Goal: Navigation & Orientation: Find specific page/section

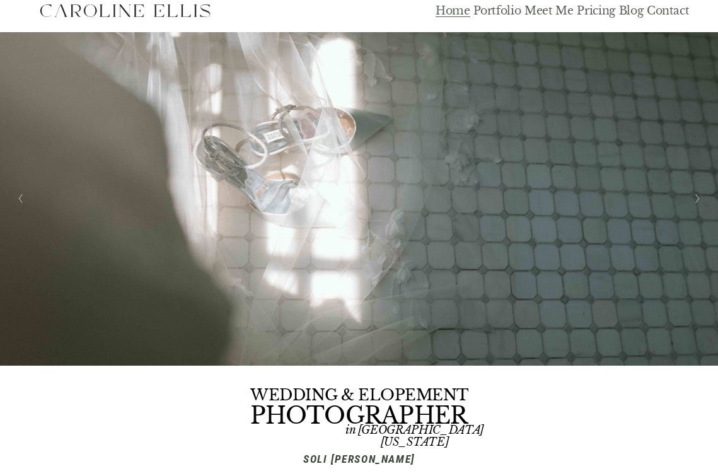
scroll to position [11, 0]
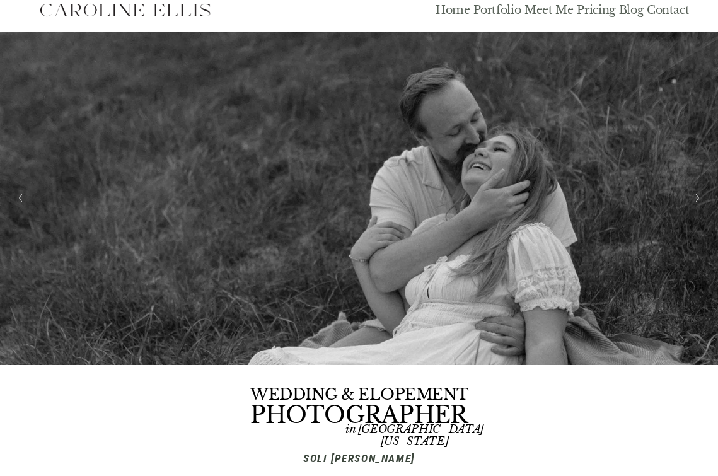
click at [16, 201] on button "Previous Slide" at bounding box center [21, 198] width 17 height 20
click at [23, 199] on button "Previous Slide" at bounding box center [21, 198] width 17 height 20
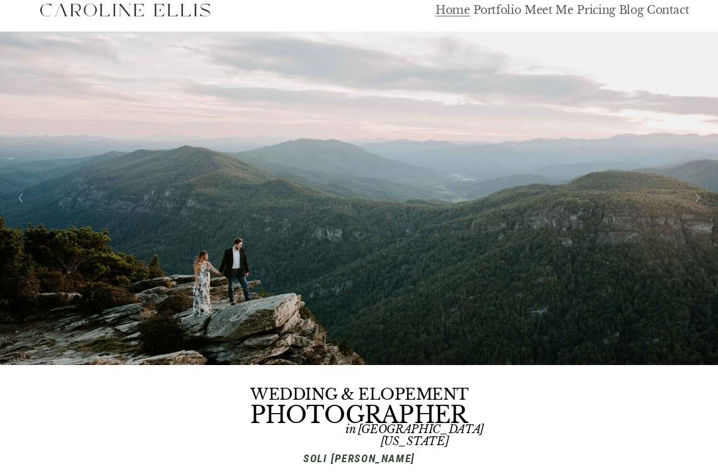
click at [709, 201] on img at bounding box center [359, 199] width 718 height 334
click at [703, 201] on button "Next Slide" at bounding box center [697, 198] width 17 height 20
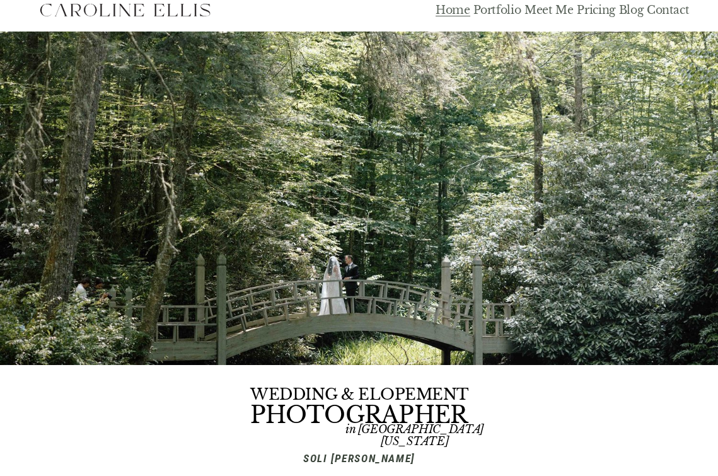
click at [703, 201] on button "Next Slide" at bounding box center [697, 198] width 17 height 20
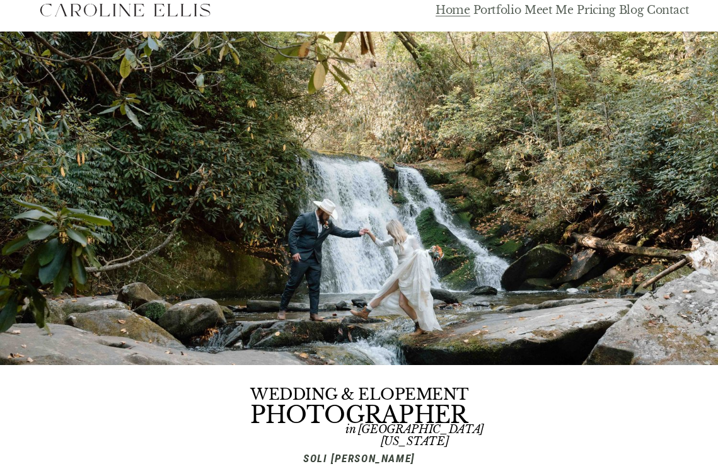
click at [703, 201] on button "Next Slide" at bounding box center [697, 198] width 17 height 20
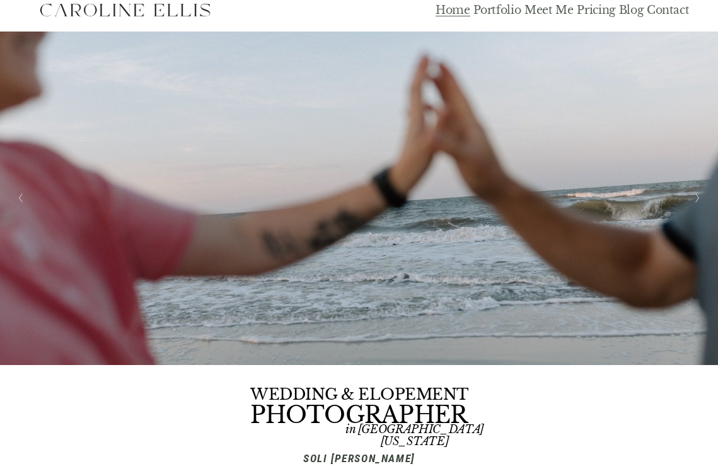
click at [703, 201] on button "Next Slide" at bounding box center [697, 198] width 17 height 20
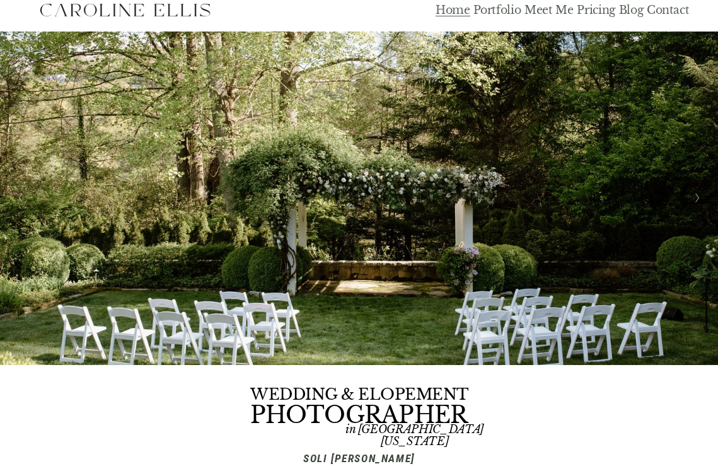
click at [703, 201] on button "Next Slide" at bounding box center [697, 198] width 17 height 20
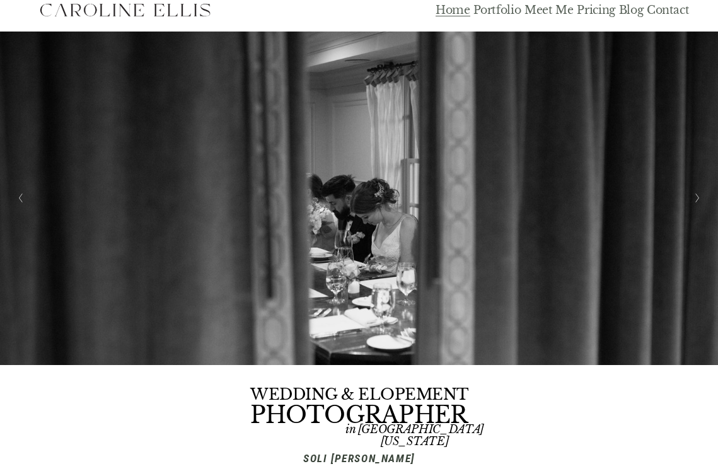
click at [703, 200] on button "Next Slide" at bounding box center [697, 198] width 17 height 20
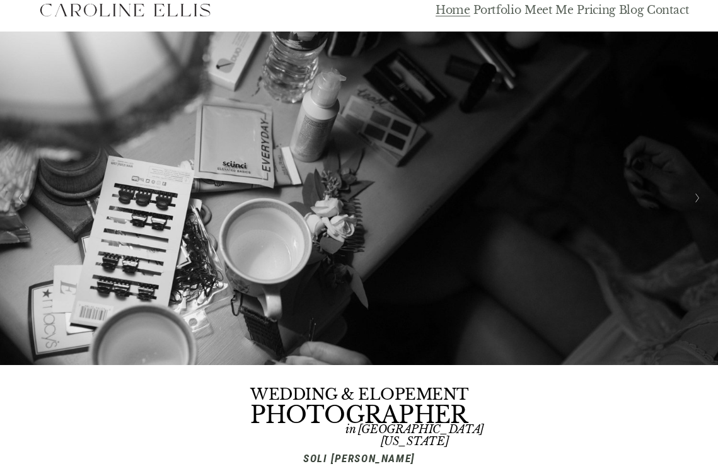
click at [505, 13] on link "Portfolio" at bounding box center [497, 10] width 47 height 15
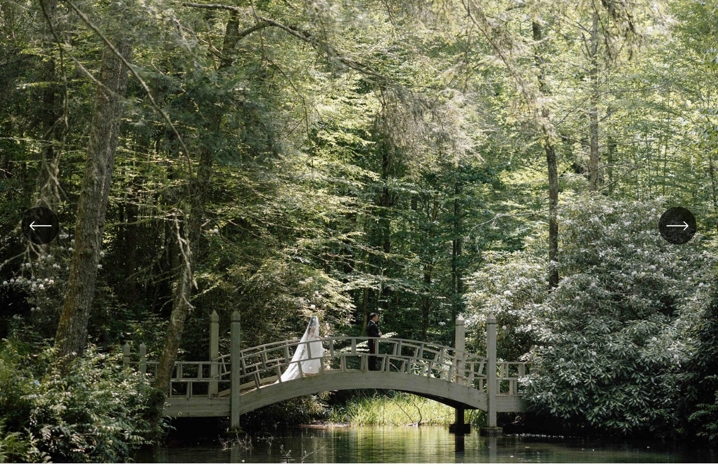
scroll to position [177, 0]
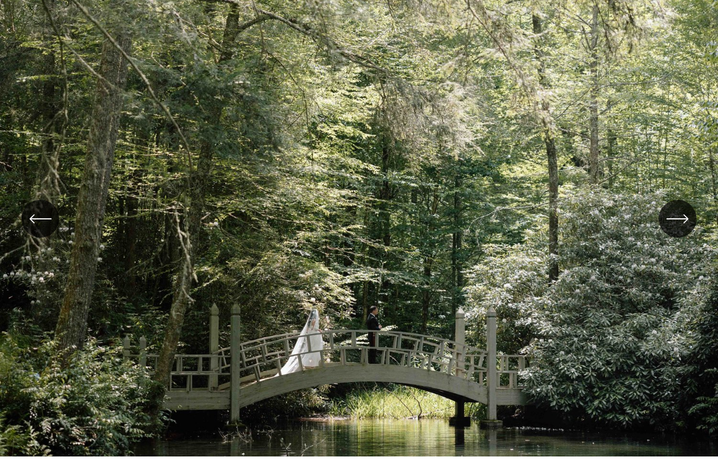
click at [685, 217] on icon "\a \a \a Next\a \a" at bounding box center [678, 219] width 23 height 23
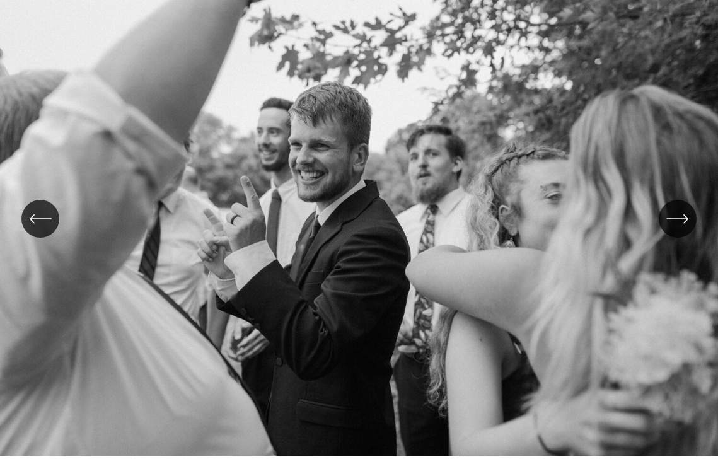
click at [685, 217] on icon "\a \a \a Next\a \a" at bounding box center [678, 219] width 23 height 23
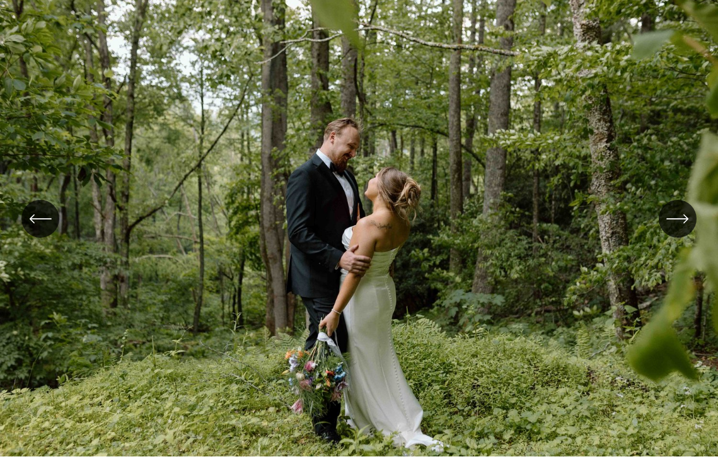
click at [685, 217] on icon "\a \a \a Next\a \a" at bounding box center [678, 219] width 23 height 23
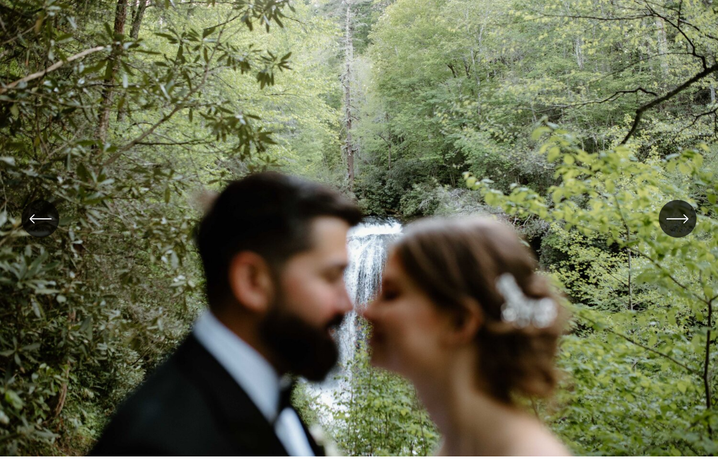
click at [685, 217] on icon "\a \a \a Next\a \a" at bounding box center [678, 219] width 23 height 23
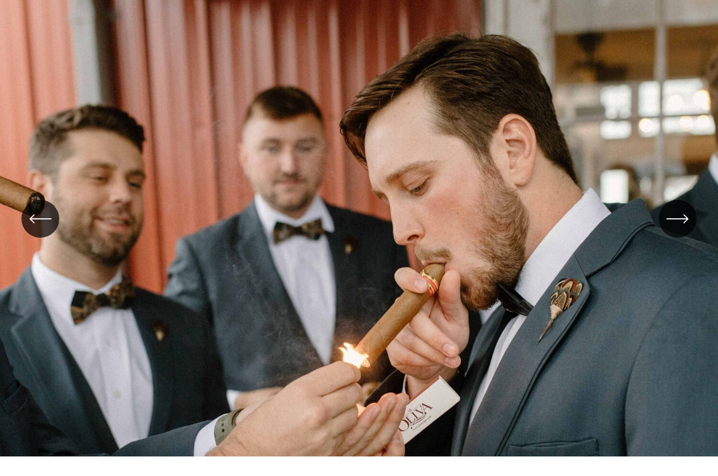
click at [685, 217] on icon "\a \a \a Next\a \a" at bounding box center [678, 219] width 23 height 23
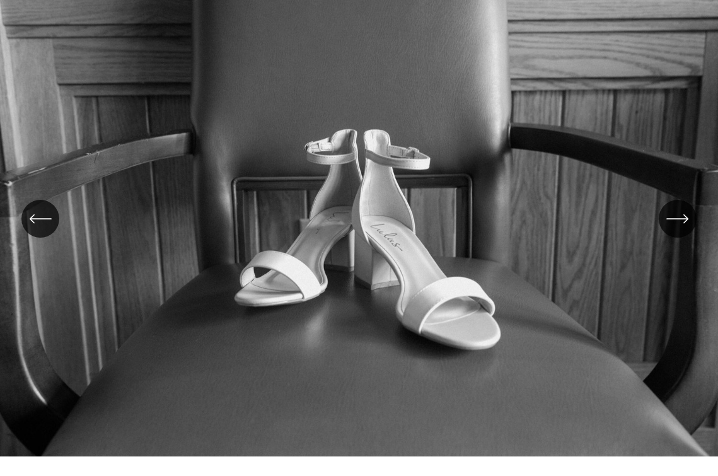
click at [685, 217] on icon "\a \a \a Next\a \a" at bounding box center [678, 219] width 23 height 23
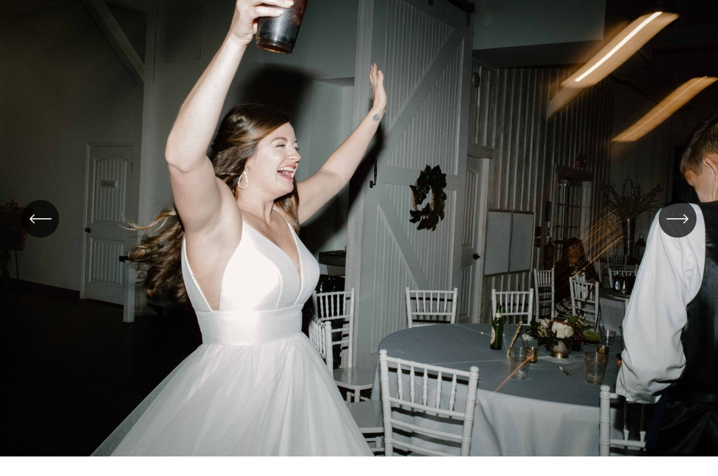
click at [685, 217] on icon "\a \a \a Next\a \a" at bounding box center [678, 219] width 23 height 23
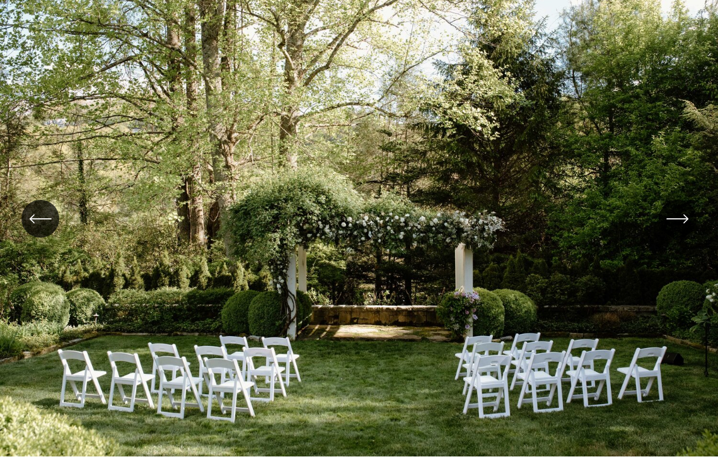
click at [685, 217] on icon "\a \a \a Next\a \a" at bounding box center [678, 219] width 23 height 23
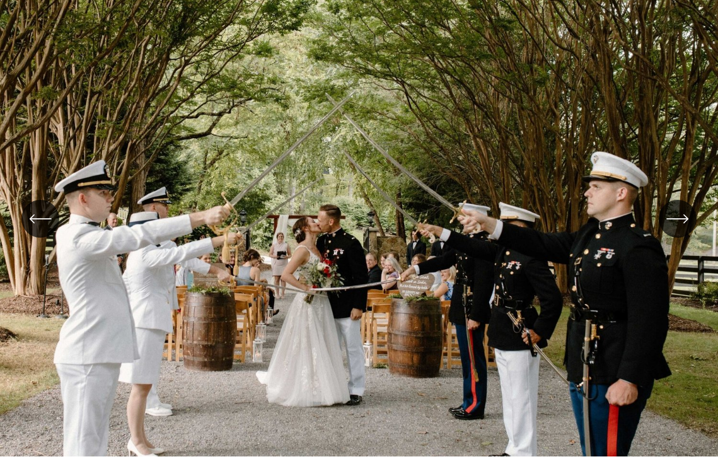
click at [680, 217] on icon "\a \a \a Next\a \a" at bounding box center [678, 219] width 23 height 23
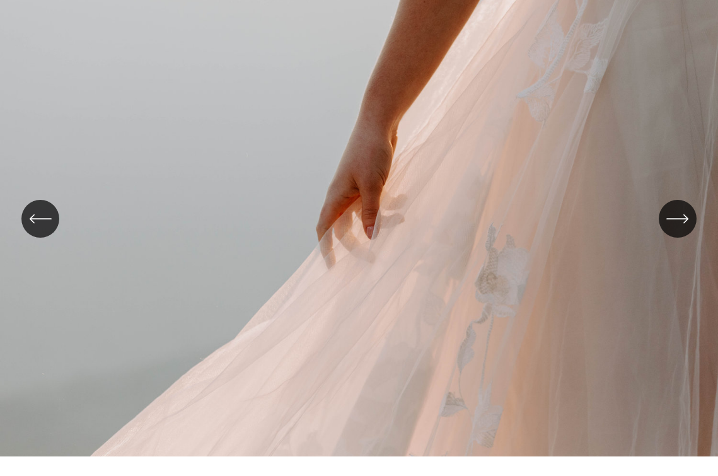
click at [680, 217] on icon "\a \a \a Next\a \a" at bounding box center [678, 219] width 23 height 23
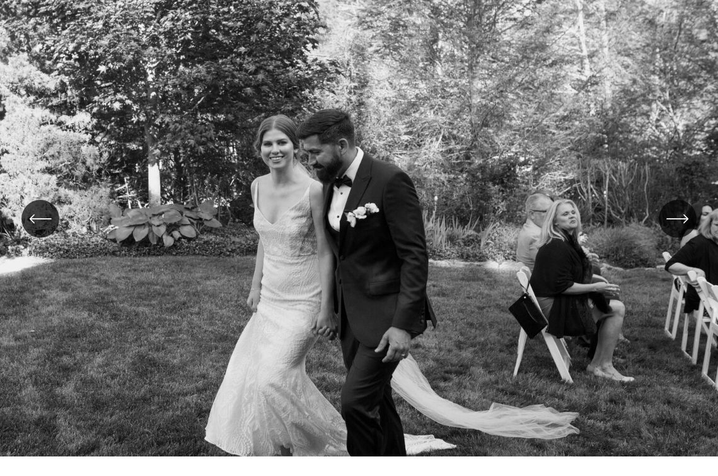
click at [680, 217] on icon "\a \a \a Next\a \a" at bounding box center [678, 219] width 23 height 23
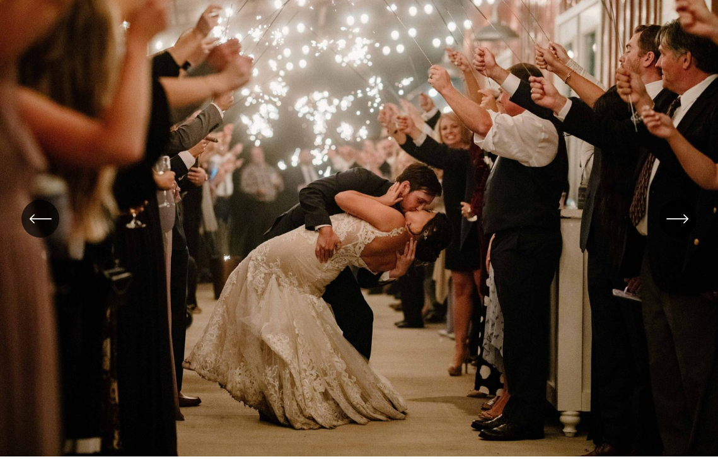
click at [680, 217] on icon "\a \a \a Next\a \a" at bounding box center [678, 219] width 23 height 23
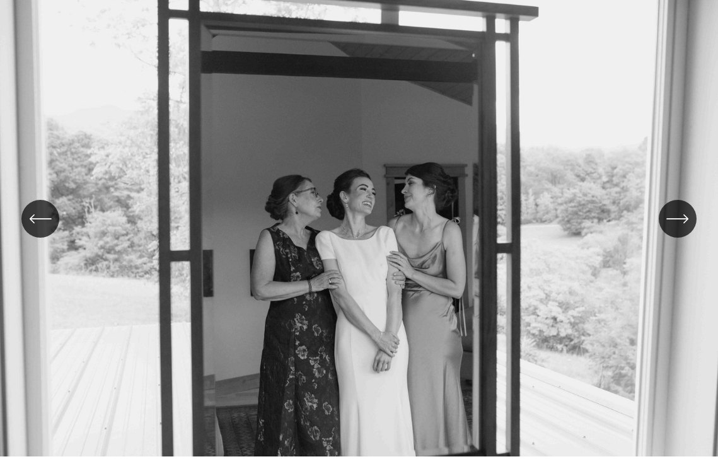
click at [680, 217] on icon "\a \a \a Next\a \a" at bounding box center [678, 219] width 23 height 23
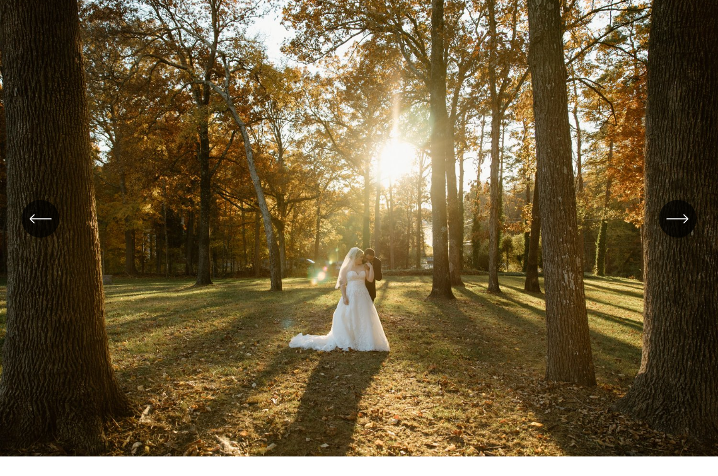
click at [680, 217] on icon "\a \a \a Next\a \a" at bounding box center [678, 219] width 23 height 23
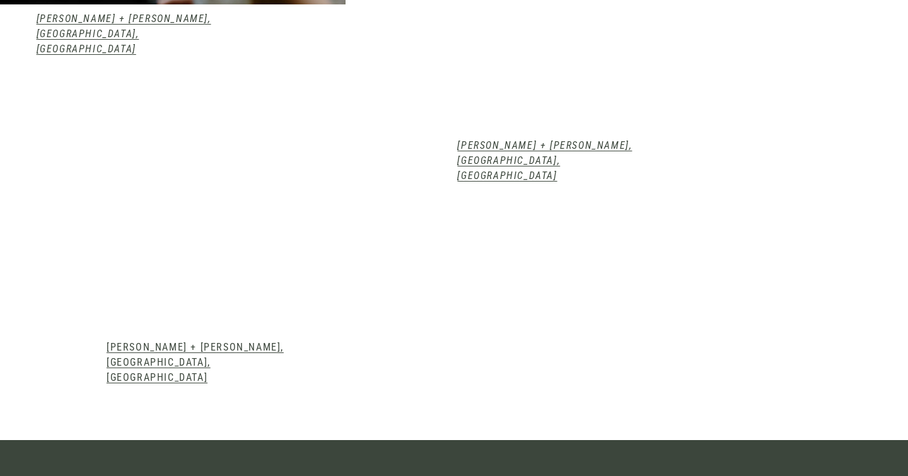
scroll to position [1399, 0]
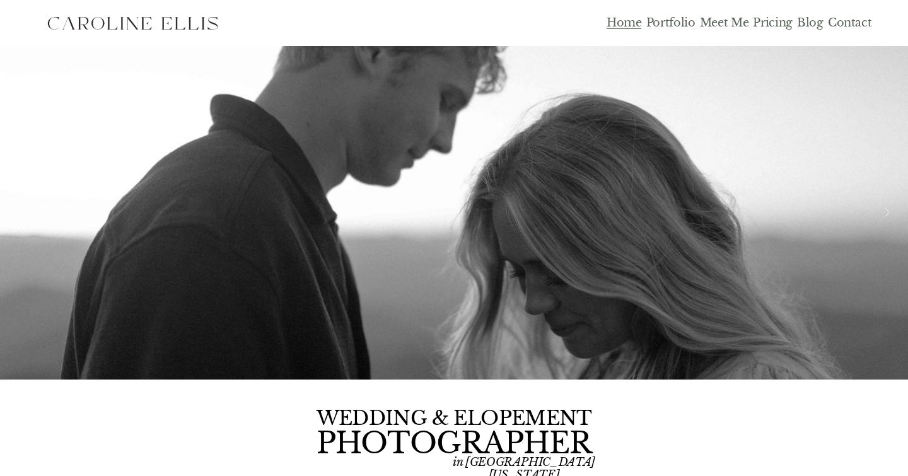
click at [805, 21] on link "Blog" at bounding box center [810, 23] width 26 height 15
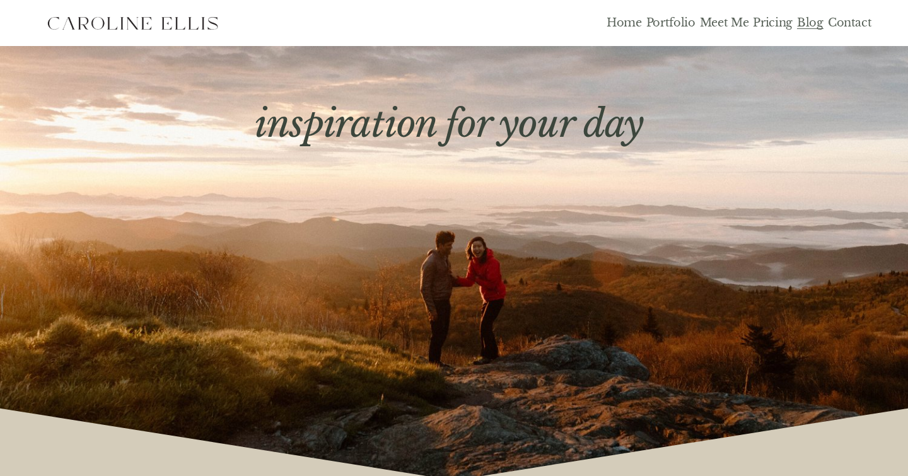
click at [855, 21] on link "Contact" at bounding box center [850, 23] width 44 height 15
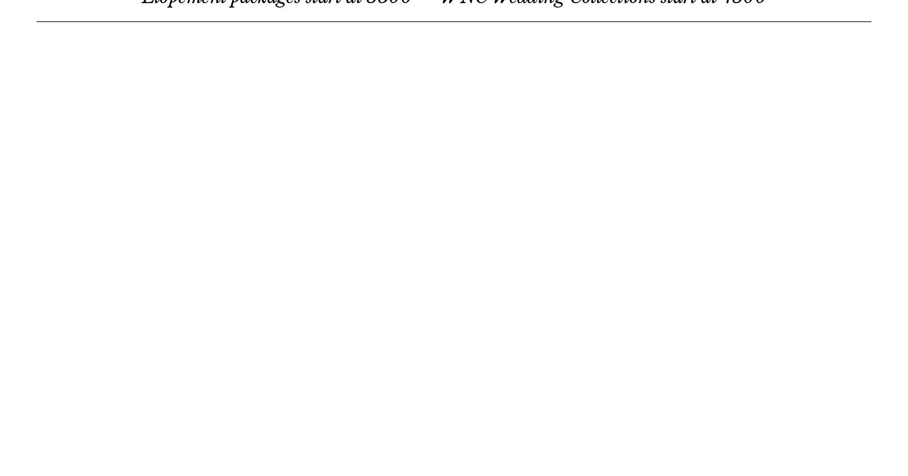
scroll to position [634, 0]
